Goal: Download file/media

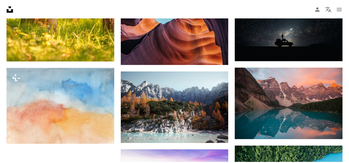
scroll to position [469, 0]
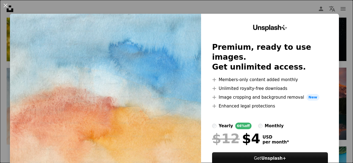
click at [339, 31] on div "An X shape Unsplash+ Premium, ready to use images. Get unlimited access. A plus…" at bounding box center [176, 81] width 353 height 163
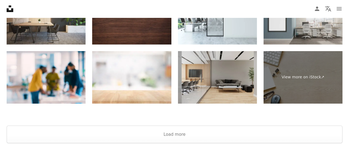
scroll to position [882, 0]
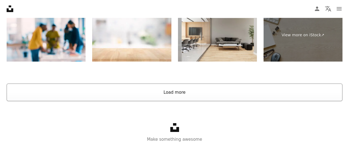
click at [157, 90] on button "Load more" at bounding box center [174, 93] width 335 height 18
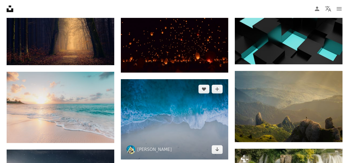
scroll to position [1089, 0]
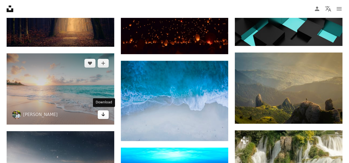
click at [104, 115] on icon "Arrow pointing down" at bounding box center [103, 114] width 4 height 7
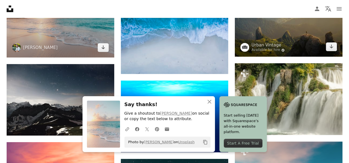
scroll to position [1172, 0]
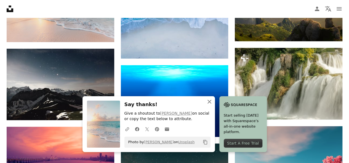
click at [209, 103] on icon "An X shape" at bounding box center [209, 102] width 7 height 7
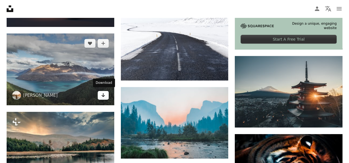
scroll to position [1888, 0]
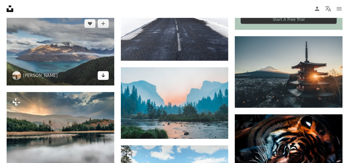
click at [106, 76] on link "Arrow pointing down" at bounding box center [103, 75] width 11 height 9
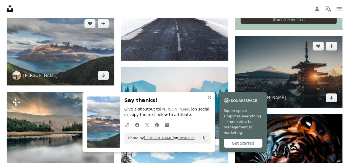
scroll to position [1916, 0]
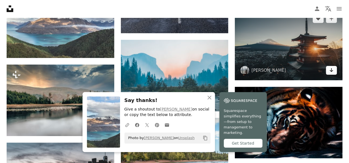
click at [332, 68] on icon "Arrow pointing down" at bounding box center [331, 70] width 4 height 7
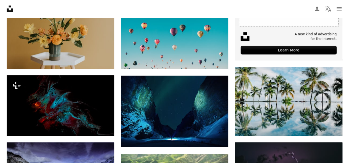
scroll to position [0, 0]
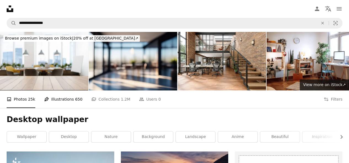
click at [75, 101] on span "650" at bounding box center [78, 99] width 7 height 6
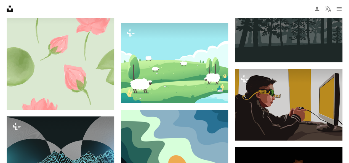
scroll to position [469, 0]
